Goal: Navigation & Orientation: Understand site structure

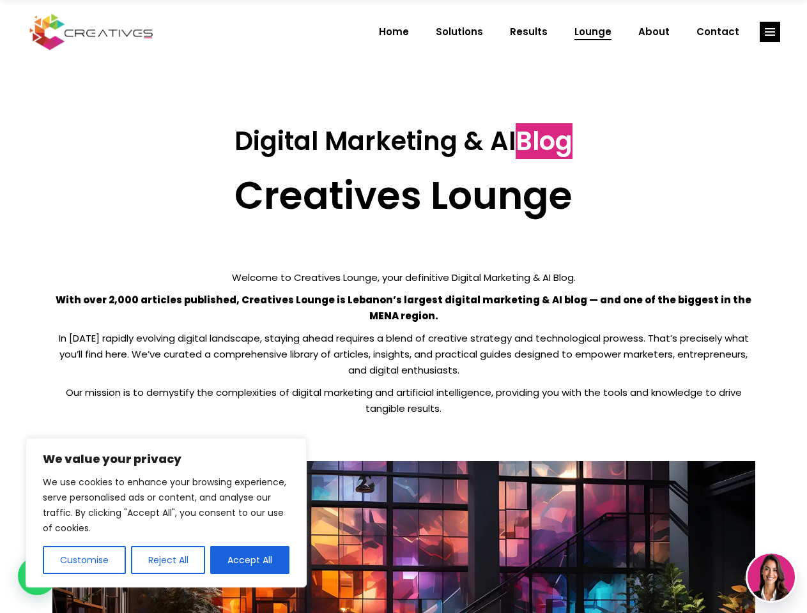
click at [403, 307] on p "With over 2,000 articles published, Creatives Lounge is Lebanon’s largest digit…" at bounding box center [403, 308] width 702 height 32
click at [84, 560] on button "Customise" at bounding box center [84, 560] width 83 height 28
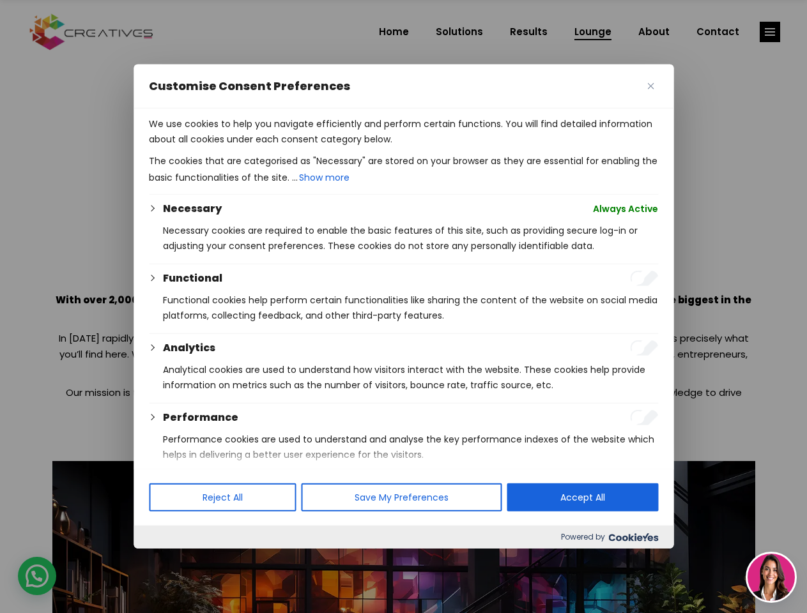
click at [167, 560] on div at bounding box center [403, 306] width 807 height 613
click at [250, 147] on p "We use cookies to help you navigate efficiently and perform certain functions. …" at bounding box center [403, 131] width 509 height 31
click at [770, 32] on div at bounding box center [403, 306] width 807 height 613
click at [771, 577] on img at bounding box center [770, 577] width 47 height 47
